Goal: Task Accomplishment & Management: Complete application form

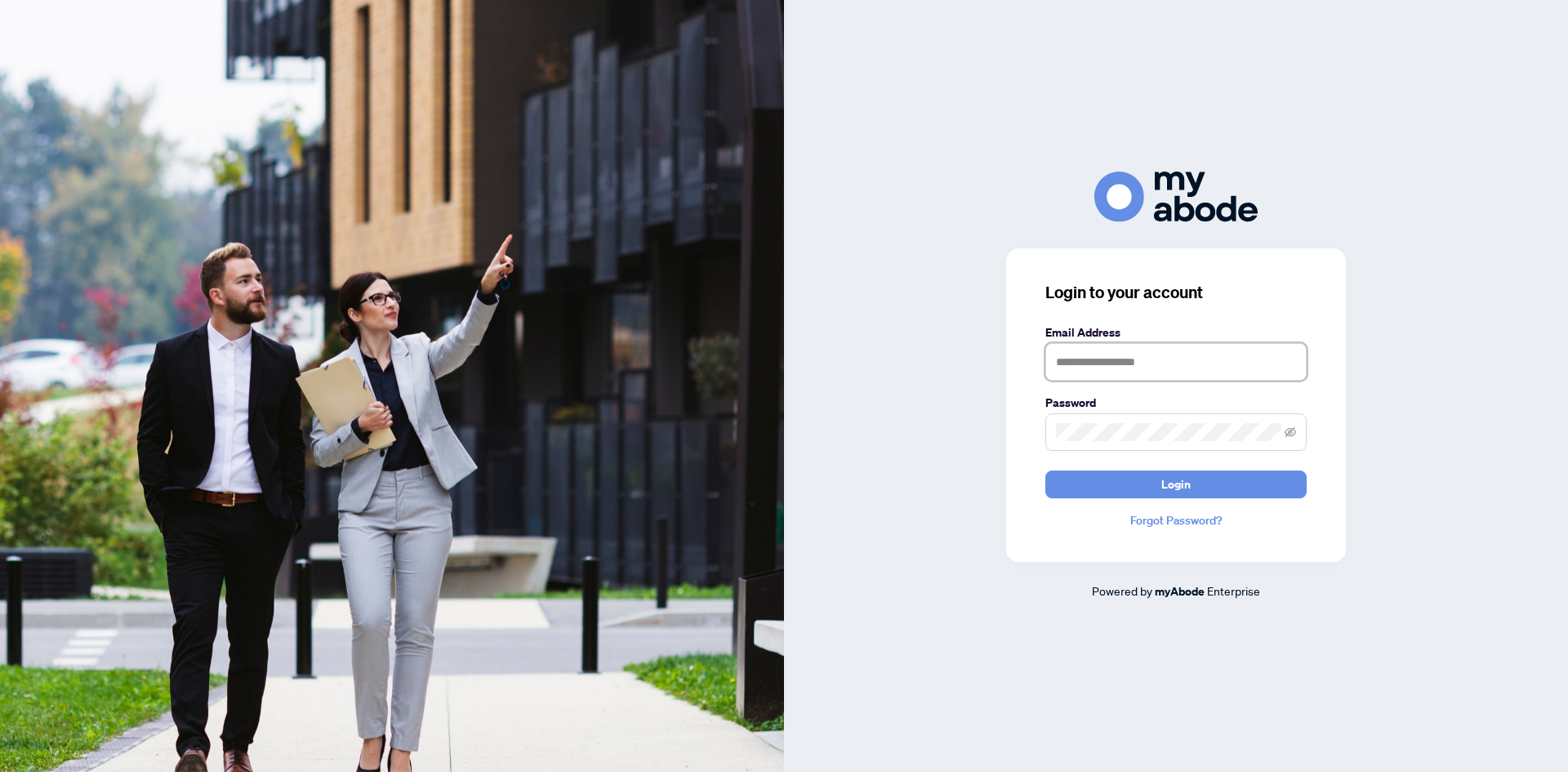
click at [1116, 368] on input "text" at bounding box center [1176, 362] width 261 height 38
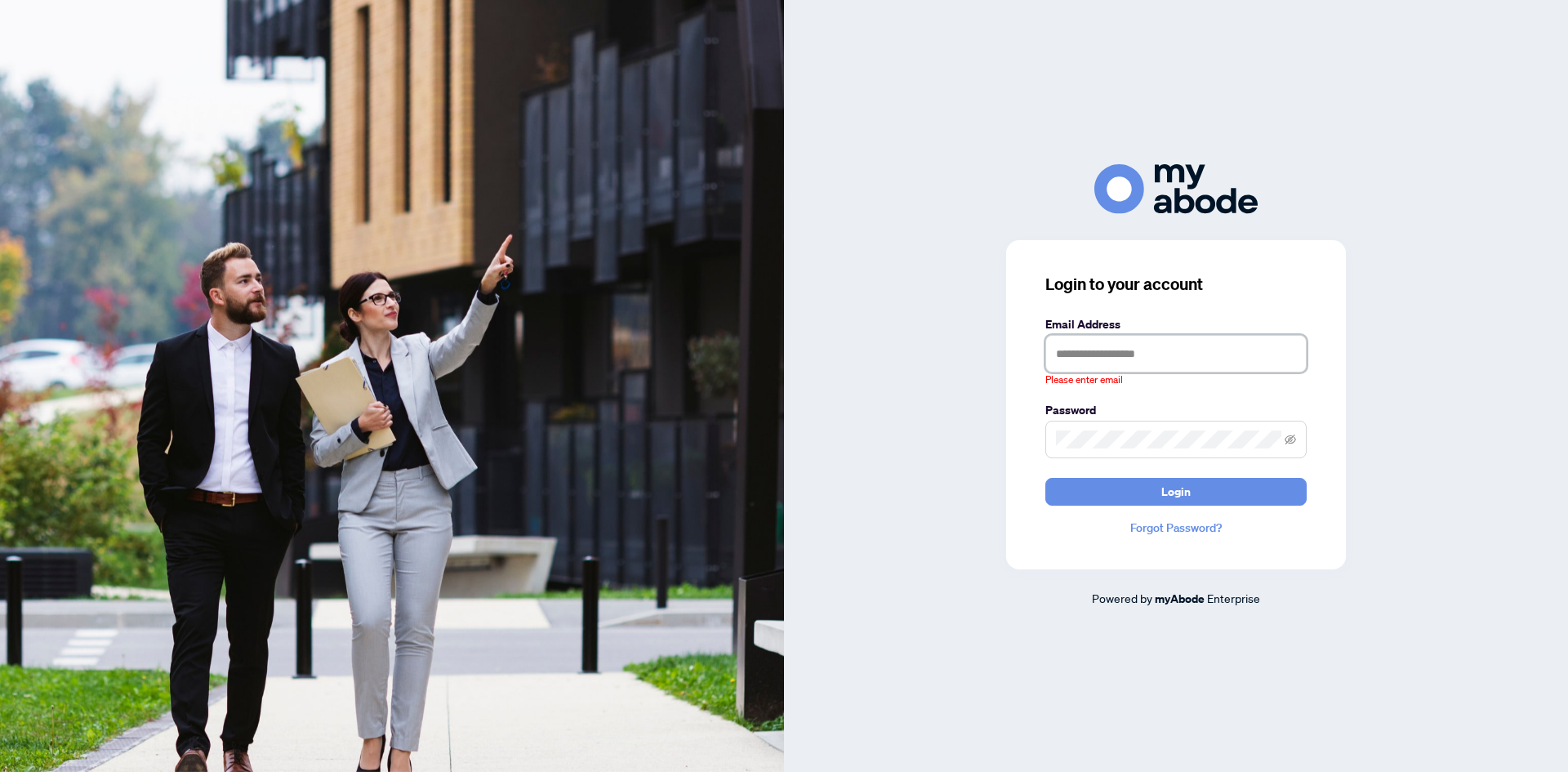
type input "**********"
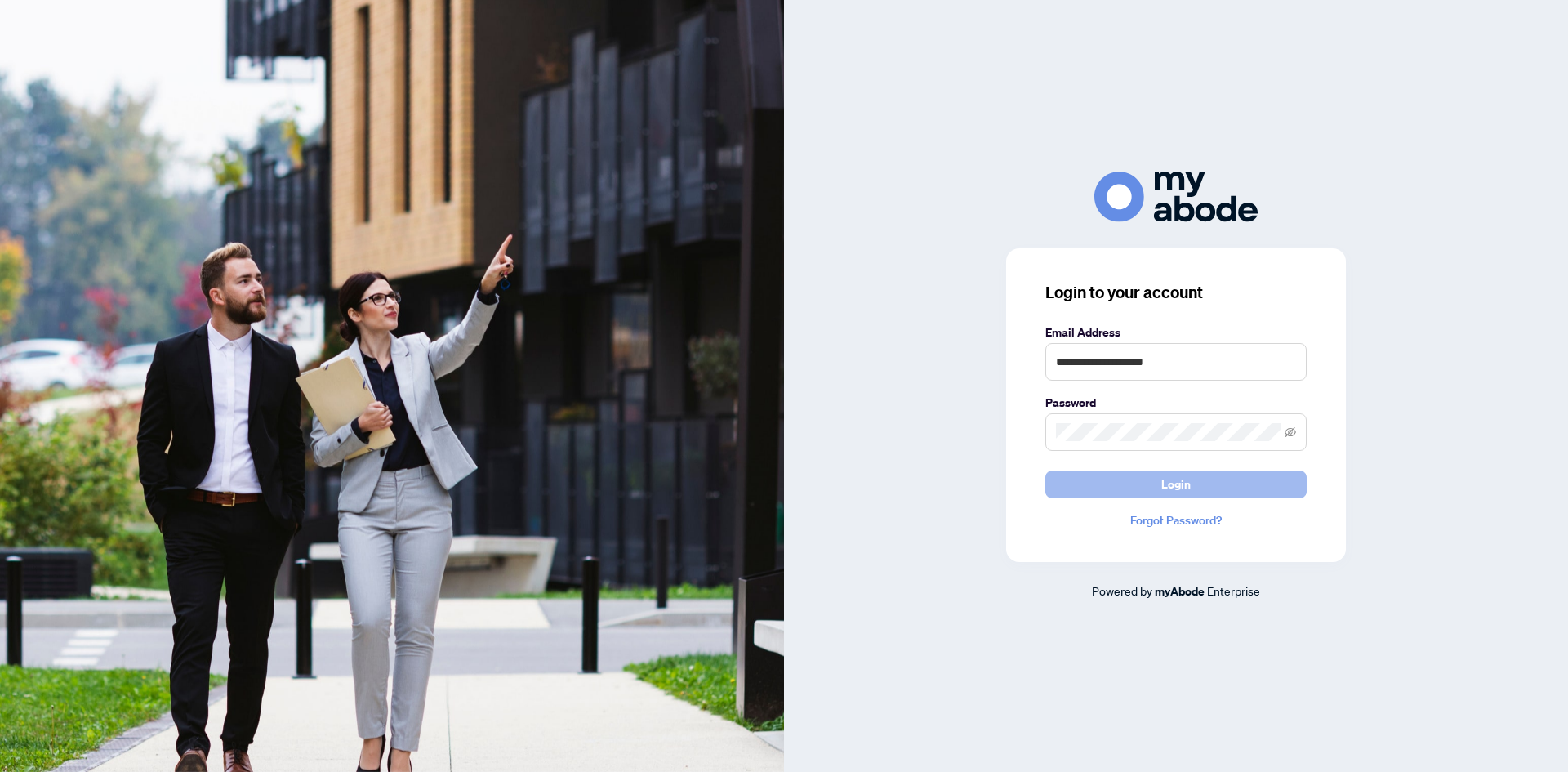
click at [1235, 477] on button "Login" at bounding box center [1176, 484] width 261 height 28
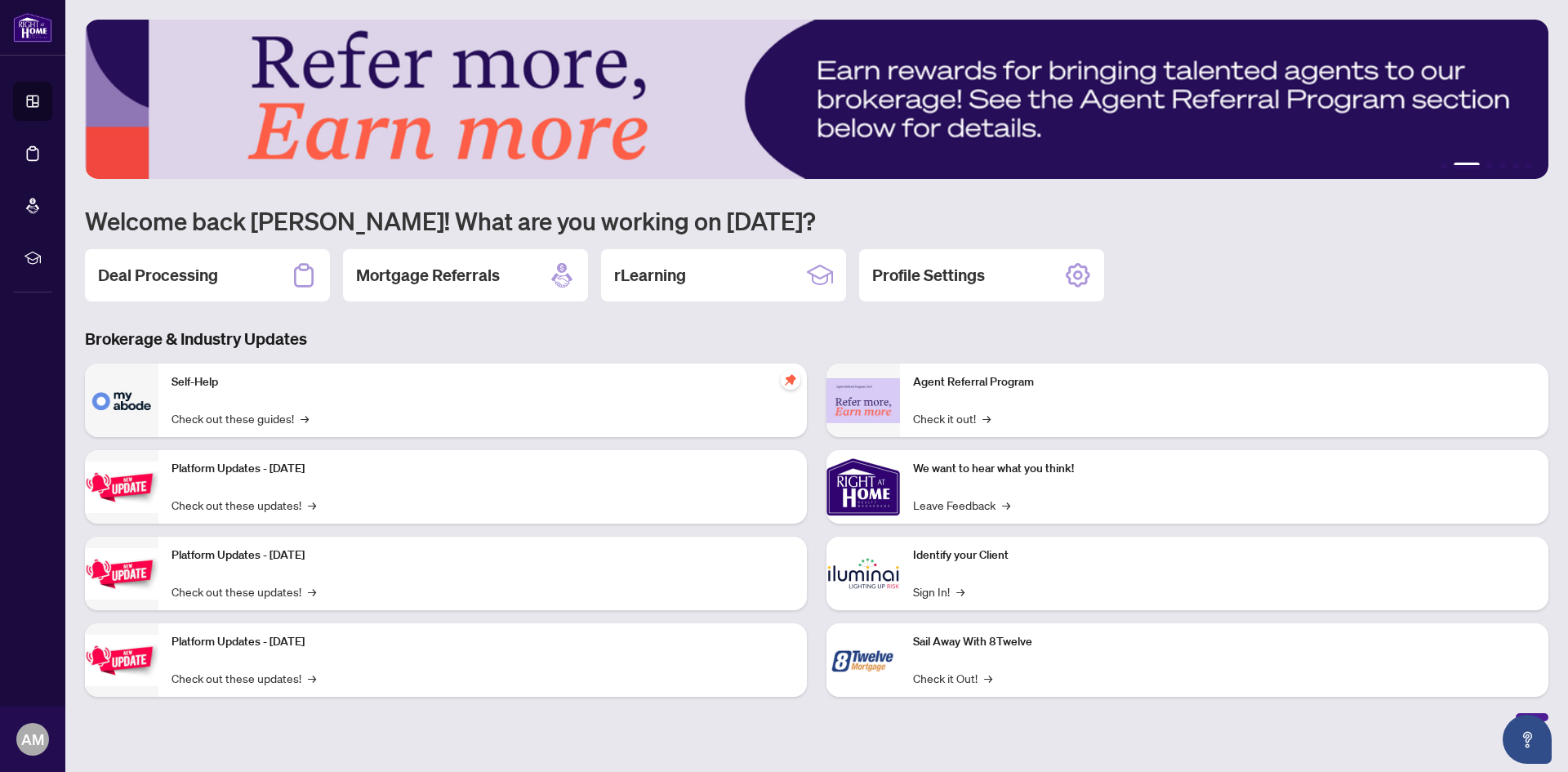
click at [251, 271] on div "Deal Processing" at bounding box center [208, 275] width 245 height 52
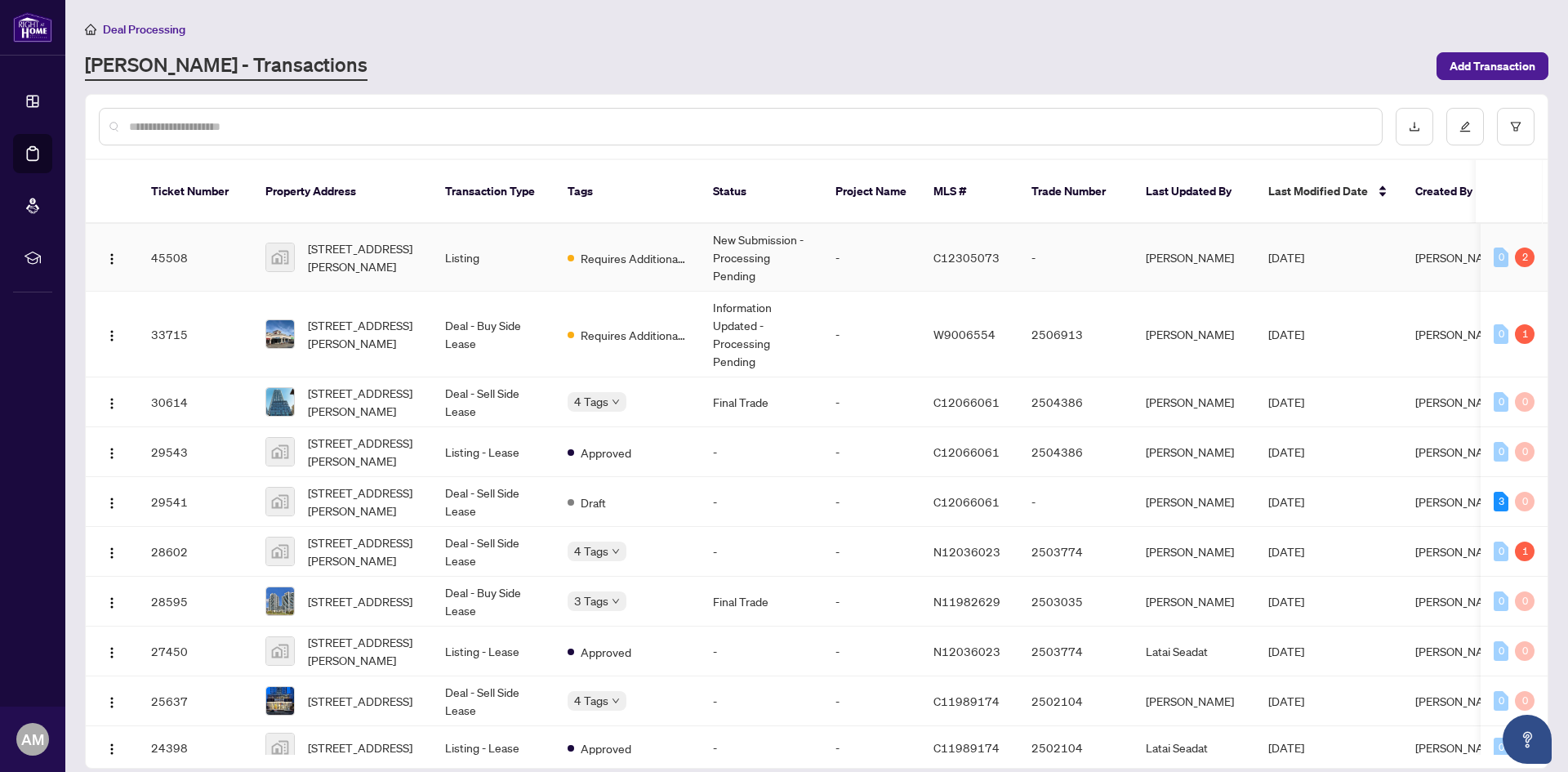
click at [1092, 237] on td "-" at bounding box center [1075, 257] width 114 height 68
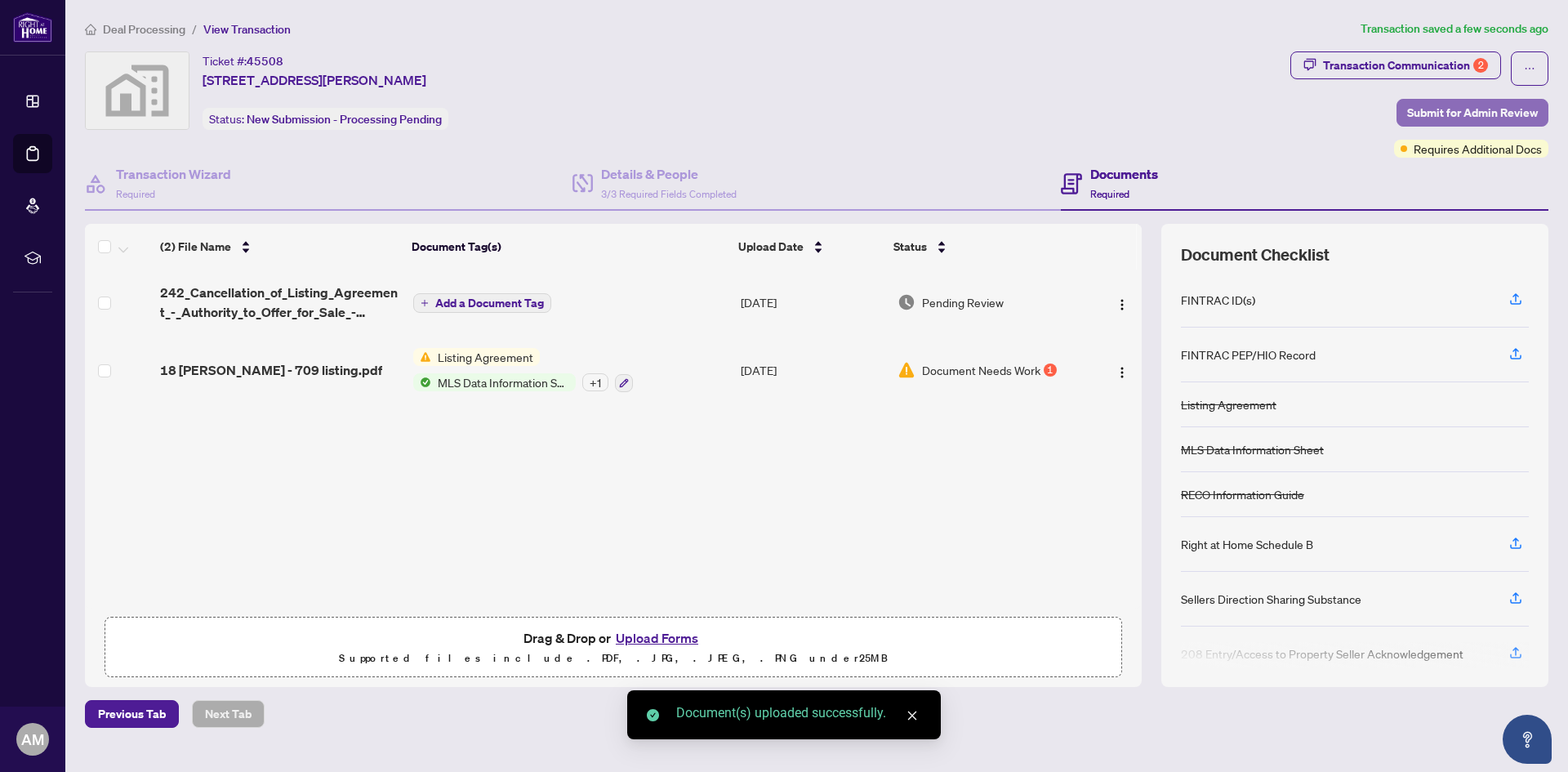
click at [1521, 119] on span "Submit for Admin Review" at bounding box center [1472, 113] width 130 height 26
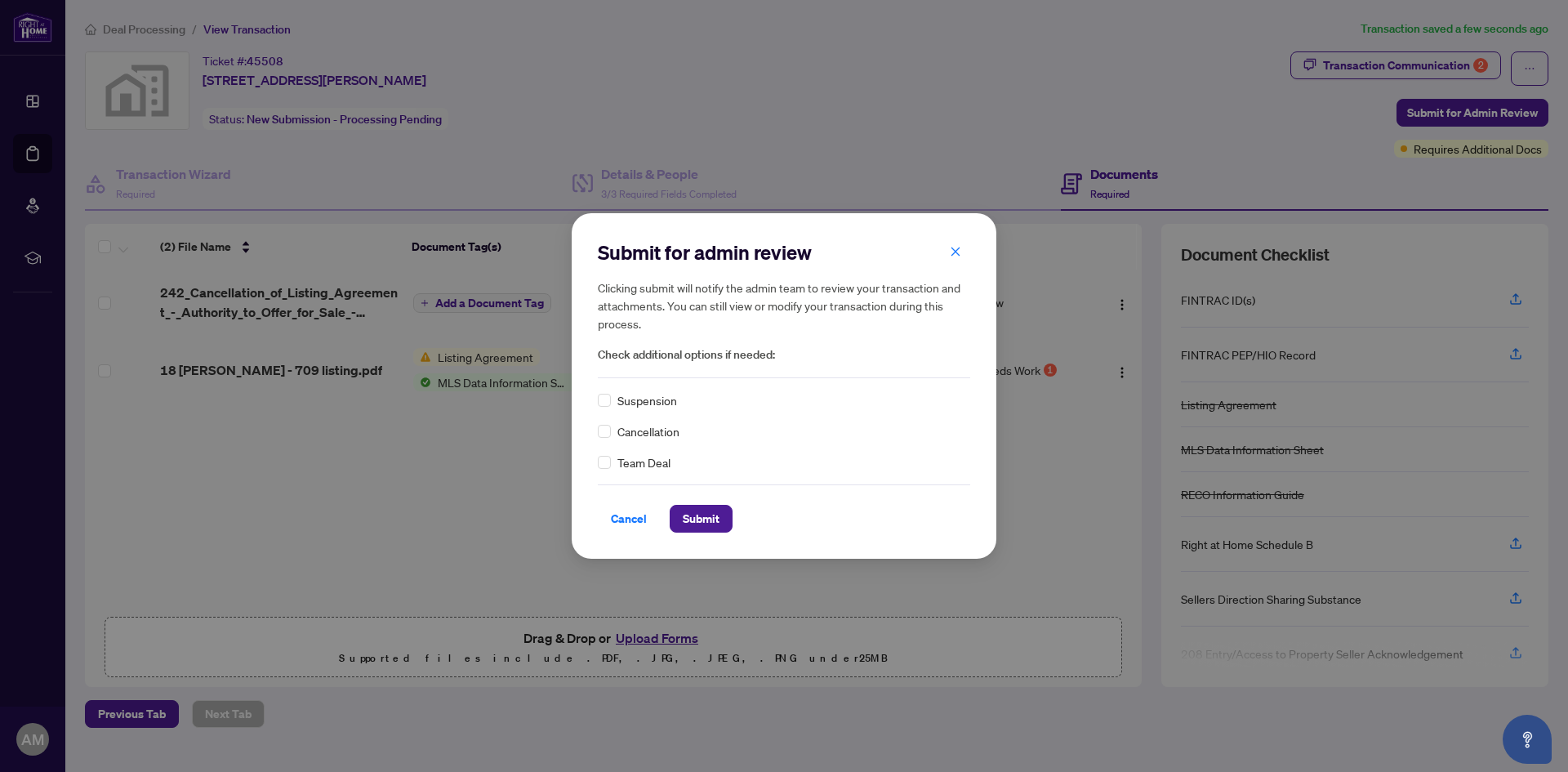
click at [677, 427] on span "Cancellation" at bounding box center [648, 431] width 62 height 18
click at [628, 433] on span "Cancellation" at bounding box center [648, 431] width 62 height 18
click at [689, 513] on span "Submit" at bounding box center [701, 518] width 37 height 26
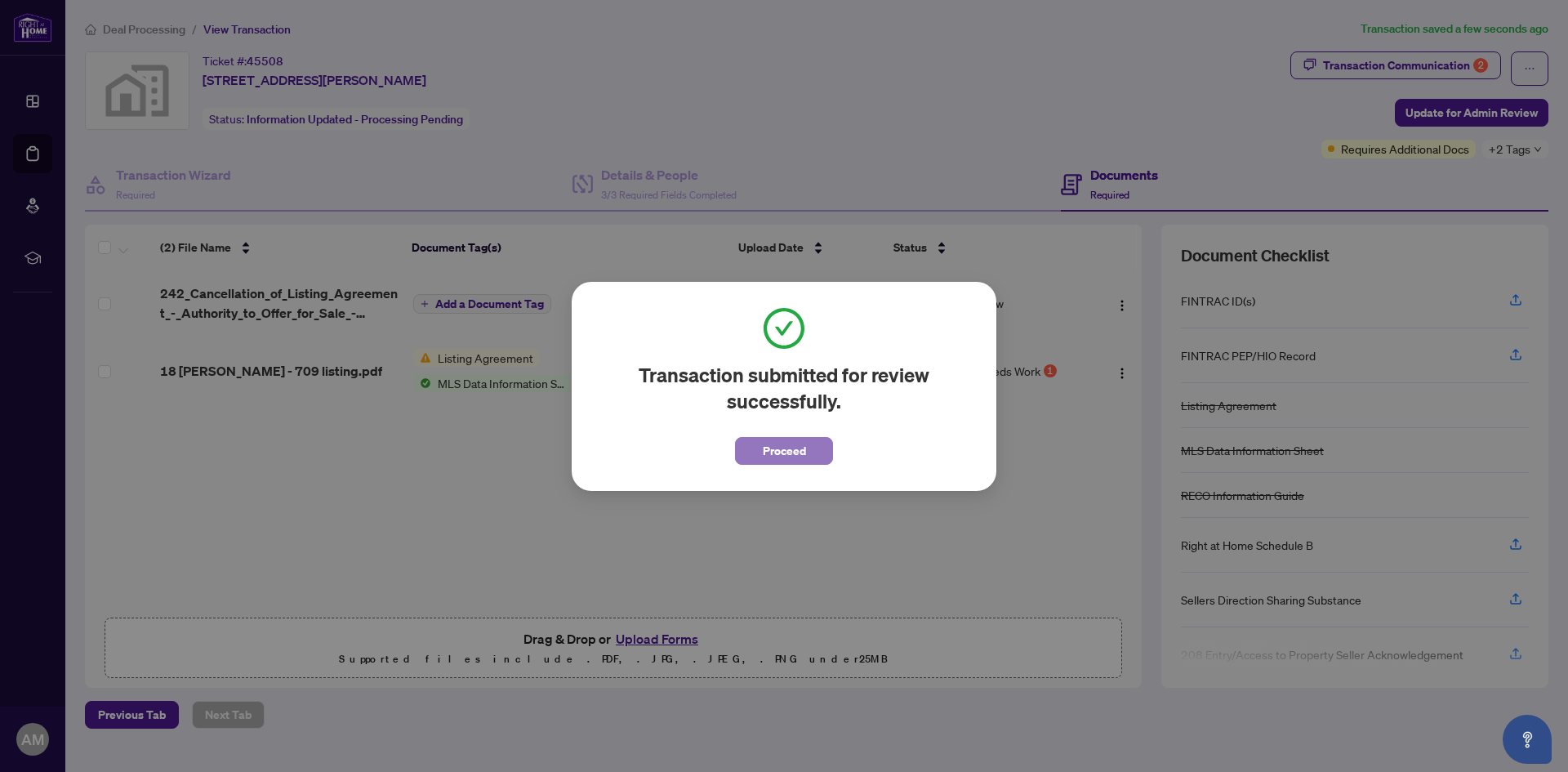
click at [780, 441] on span "Proceed" at bounding box center [784, 451] width 43 height 26
